Goal: Check status: Check status

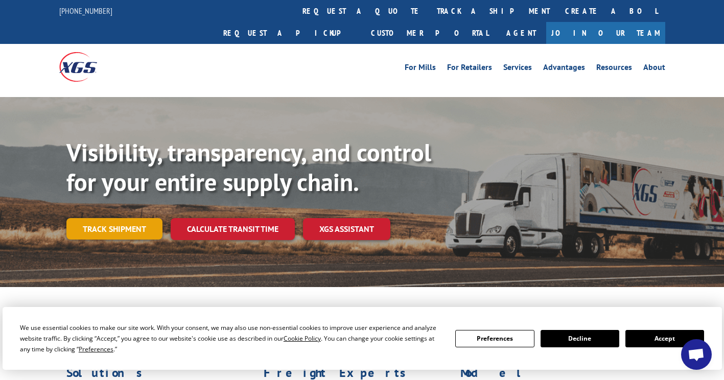
click at [124, 218] on link "Track shipment" at bounding box center [114, 228] width 96 height 21
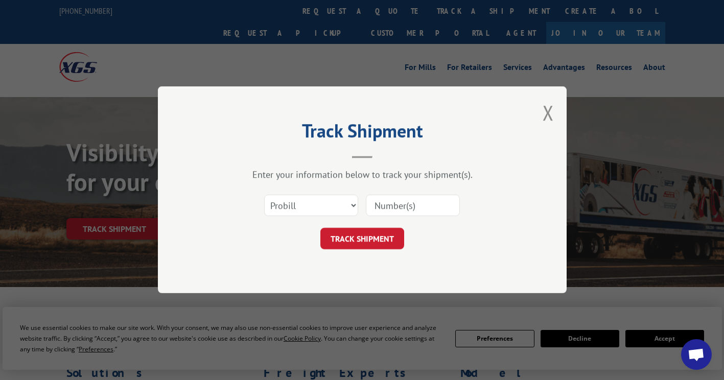
click at [429, 205] on input at bounding box center [413, 205] width 94 height 21
paste input "16571172"
type input "16571172"
click at [372, 234] on button "TRACK SHIPMENT" at bounding box center [362, 238] width 84 height 21
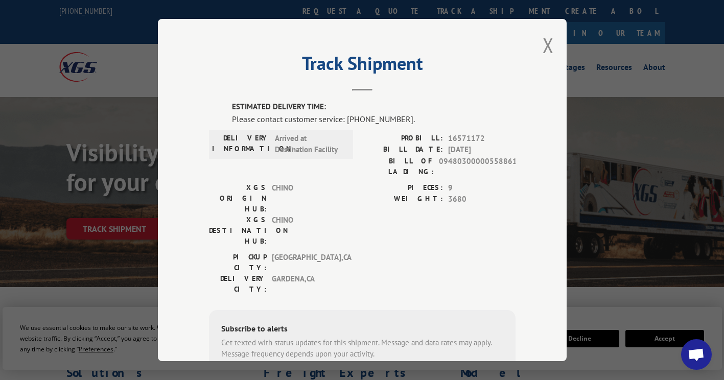
drag, startPoint x: 275, startPoint y: 109, endPoint x: 269, endPoint y: 118, distance: 11.1
click at [275, 108] on label "ESTIMATED DELIVERY TIME:" at bounding box center [374, 107] width 284 height 12
drag, startPoint x: 242, startPoint y: 118, endPoint x: 415, endPoint y: 123, distance: 173.3
click at [415, 123] on div "Please contact customer service: [PHONE_NUMBER]." at bounding box center [374, 119] width 284 height 12
click at [382, 122] on div "Please contact customer service: [PHONE_NUMBER]." at bounding box center [374, 119] width 284 height 12
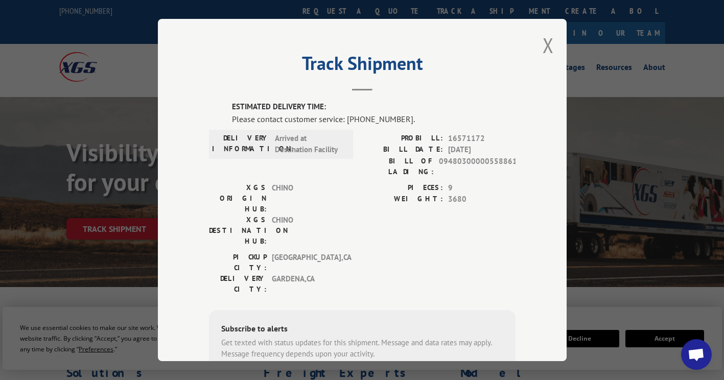
drag, startPoint x: 305, startPoint y: 100, endPoint x: 309, endPoint y: 120, distance: 20.3
click at [304, 104] on div "Track Shipment ESTIMATED DELIVERY TIME: Please contact customer service: [PHONE…" at bounding box center [362, 190] width 409 height 342
click at [309, 120] on div "Please contact customer service: [PHONE_NUMBER]." at bounding box center [374, 119] width 284 height 12
click at [309, 121] on div "Please contact customer service: [PHONE_NUMBER]." at bounding box center [374, 119] width 284 height 12
drag, startPoint x: 309, startPoint y: 121, endPoint x: 304, endPoint y: 119, distance: 5.3
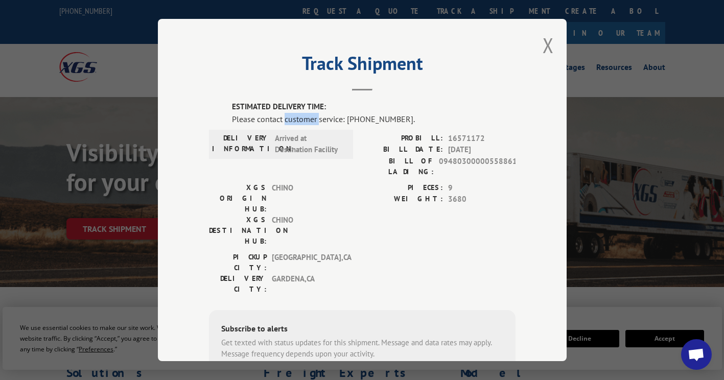
click at [304, 119] on div "Please contact customer service: [PHONE_NUMBER]." at bounding box center [374, 119] width 284 height 12
drag, startPoint x: 304, startPoint y: 119, endPoint x: 395, endPoint y: 160, distance: 99.7
click at [395, 160] on label "BILL OF LADING:" at bounding box center [398, 166] width 72 height 21
drag, startPoint x: 395, startPoint y: 160, endPoint x: 464, endPoint y: 148, distance: 70.7
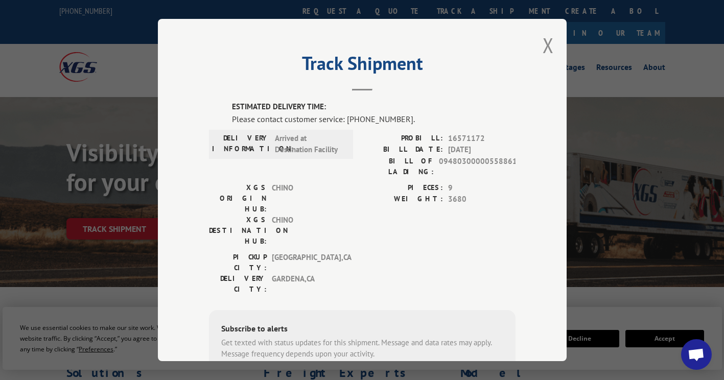
click at [440, 145] on div "BILL DATE: [DATE]" at bounding box center [438, 150] width 153 height 12
drag, startPoint x: 453, startPoint y: 152, endPoint x: 361, endPoint y: 154, distance: 92.5
click at [362, 154] on div "BILL DATE: [DATE]" at bounding box center [438, 150] width 153 height 12
drag, startPoint x: 361, startPoint y: 154, endPoint x: 446, endPoint y: 145, distance: 85.3
click at [445, 145] on div "BILL DATE: [DATE]" at bounding box center [438, 150] width 153 height 12
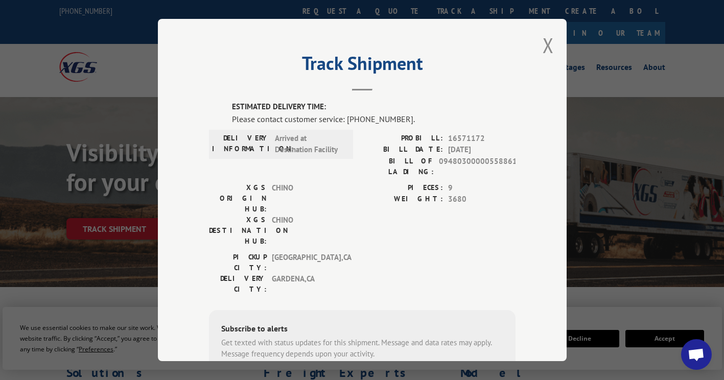
click at [544, 39] on button "Close modal" at bounding box center [548, 45] width 11 height 27
